Goal: Task Accomplishment & Management: Manage account settings

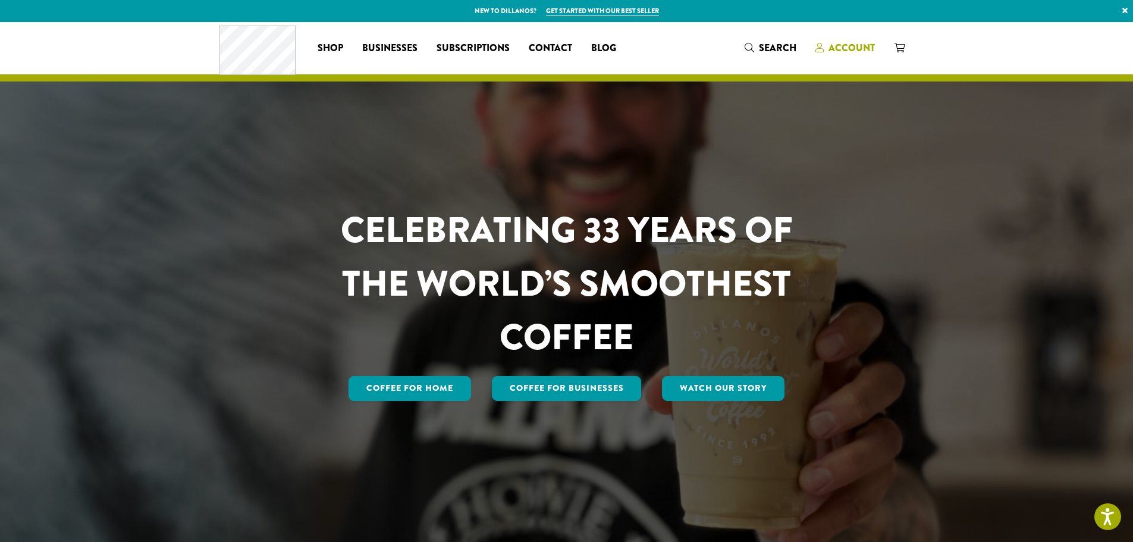
click at [844, 46] on span "Account" at bounding box center [851, 48] width 46 height 14
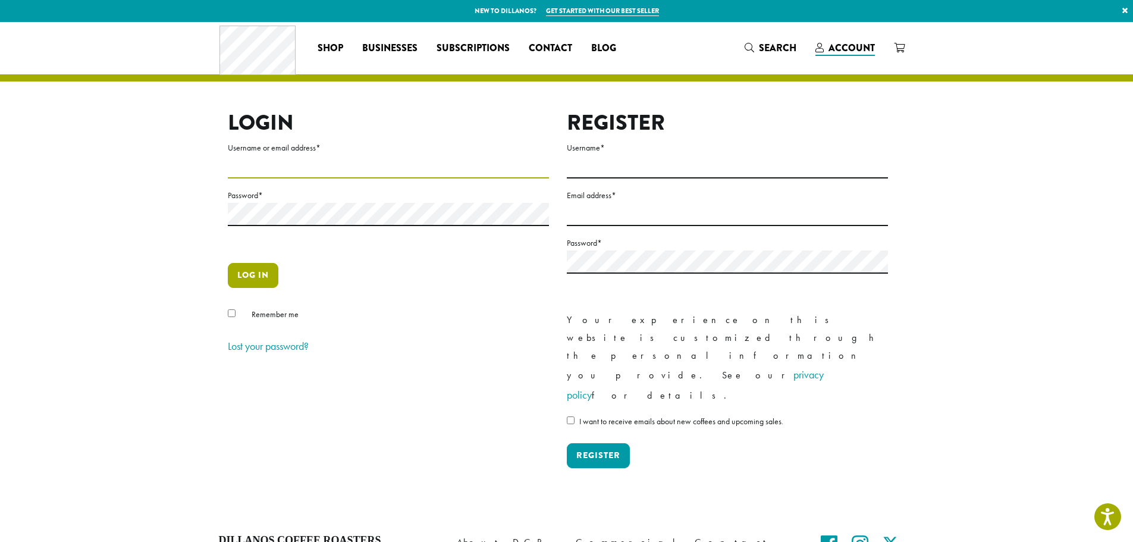
type input "**********"
click at [244, 279] on button "Log in" at bounding box center [253, 275] width 51 height 25
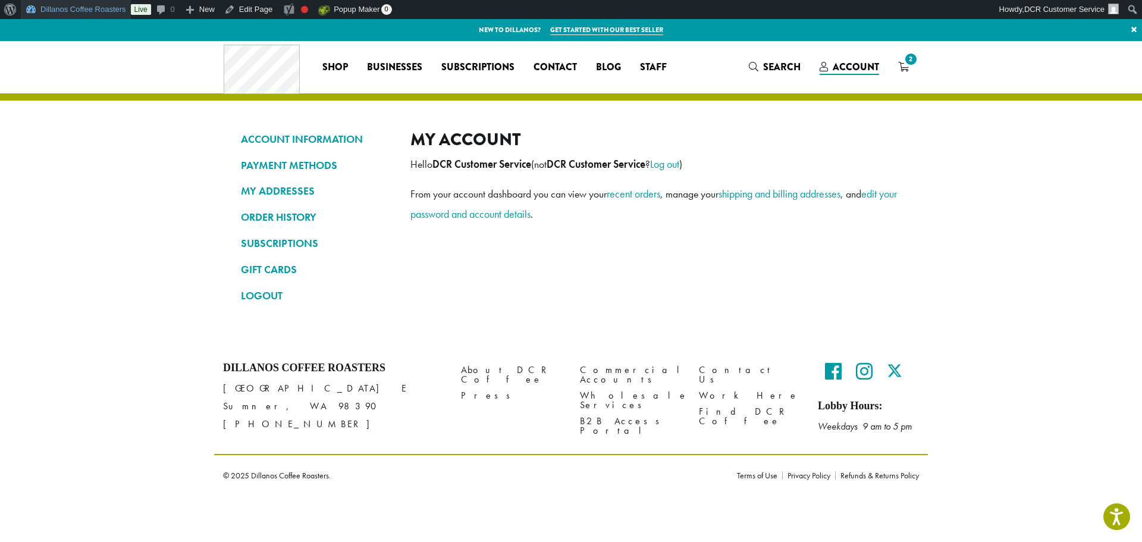
click at [74, 8] on link "Dillanos Coffee Roasters" at bounding box center [76, 9] width 110 height 19
